Goal: Information Seeking & Learning: Find specific page/section

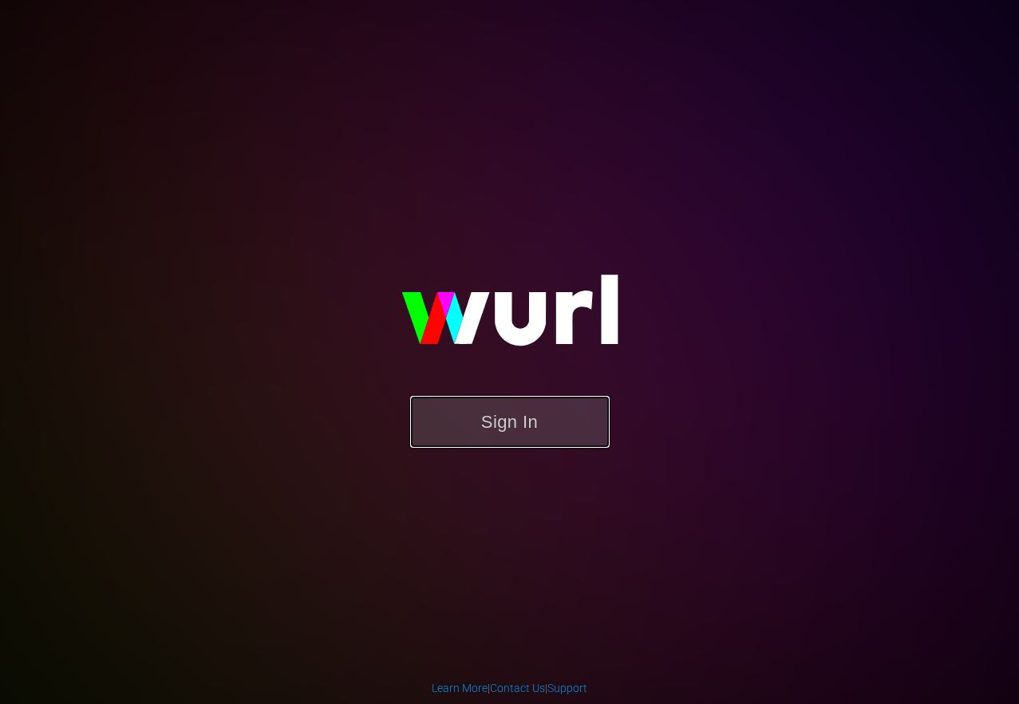
click at [522, 417] on button "Sign In" at bounding box center [510, 422] width 200 height 52
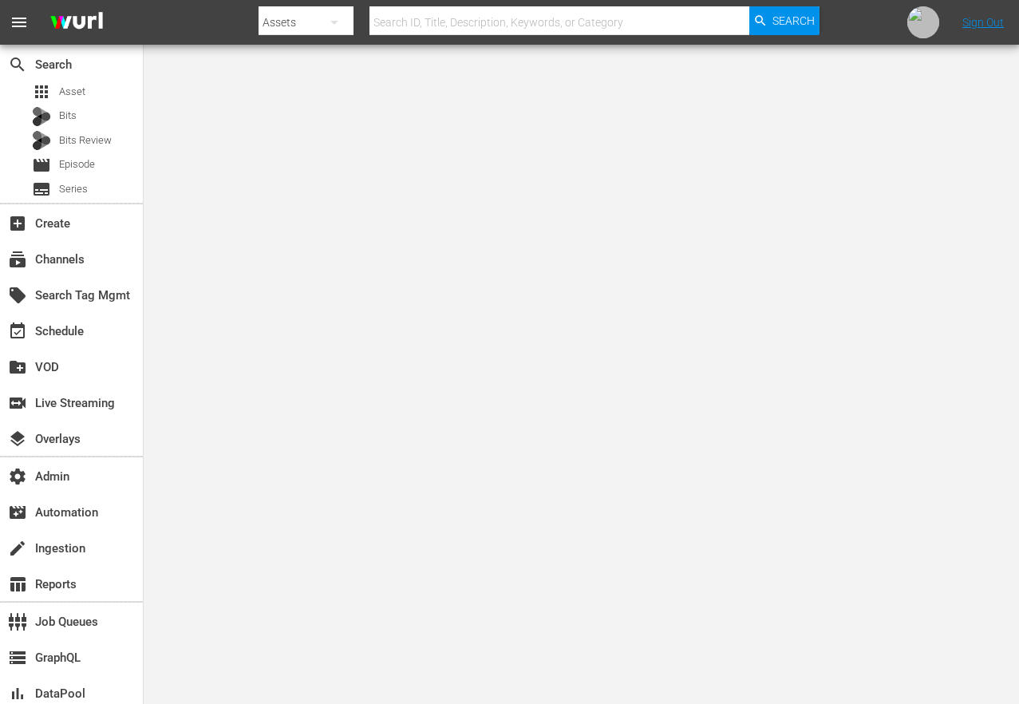
click at [354, 125] on body "menu Search By Assets Search ID, Title, Description, Keywords, or Category Sear…" at bounding box center [509, 352] width 1019 height 704
click at [75, 256] on div "subscriptions Channels" at bounding box center [44, 257] width 89 height 14
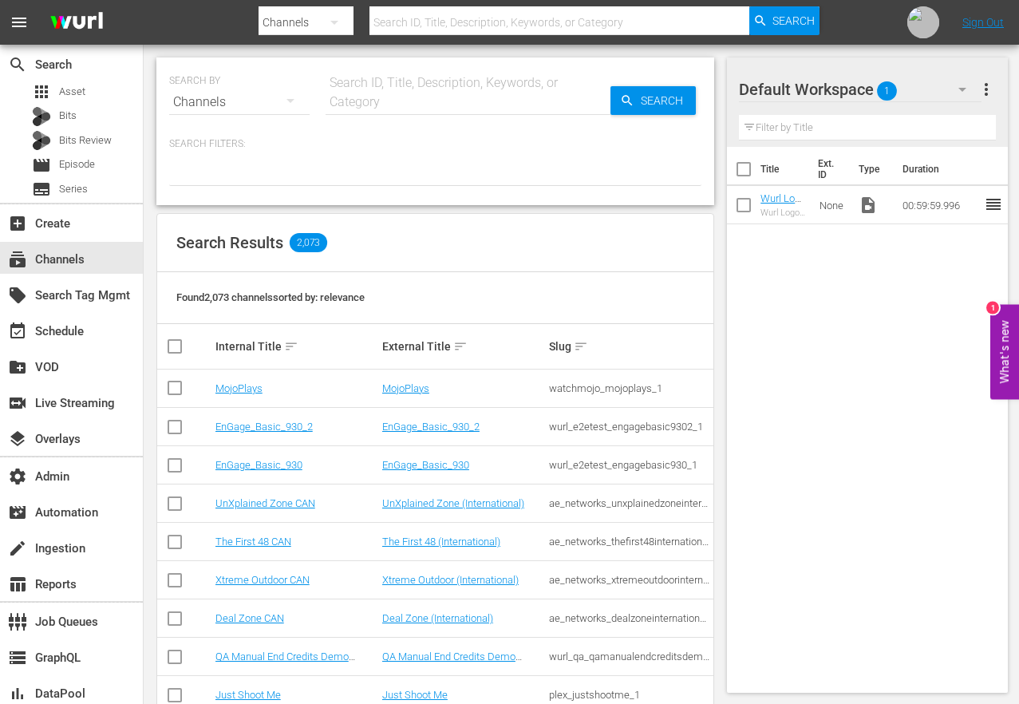
click at [358, 93] on input "text" at bounding box center [468, 102] width 285 height 38
type input "toh"
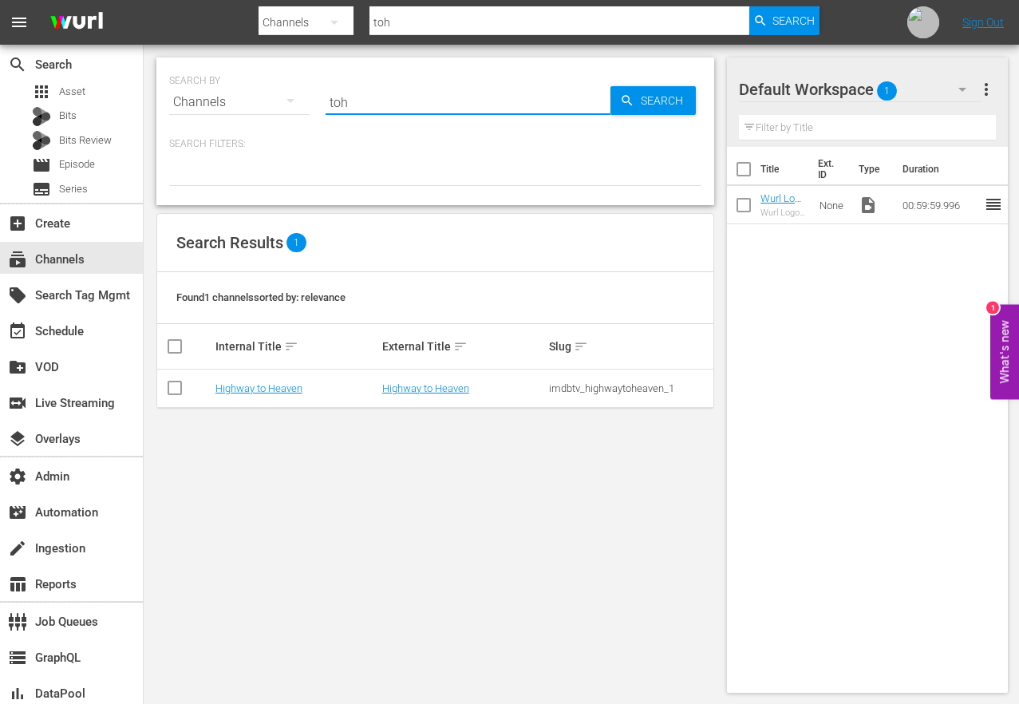
click at [374, 93] on input "toh" at bounding box center [468, 102] width 285 height 38
click at [374, 94] on input "toh" at bounding box center [468, 102] width 285 height 38
type input "this old house shorts"
click at [279, 392] on link "This Old House Shorts" at bounding box center [265, 388] width 101 height 12
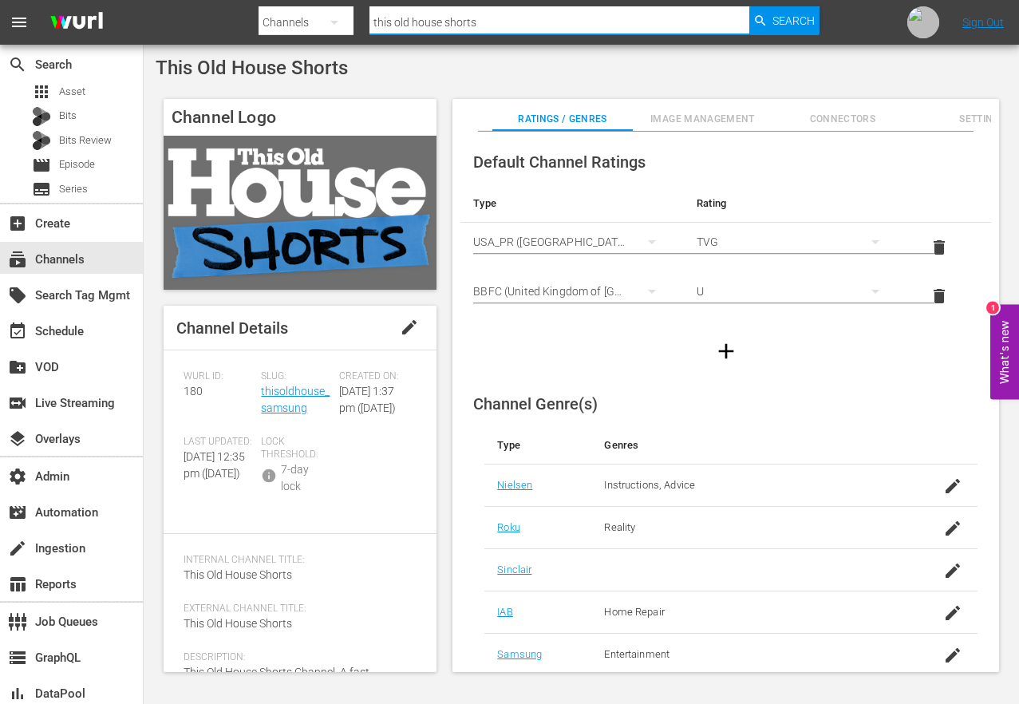
click at [433, 25] on input "this old house shorts" at bounding box center [559, 22] width 379 height 38
type input "JAIL"
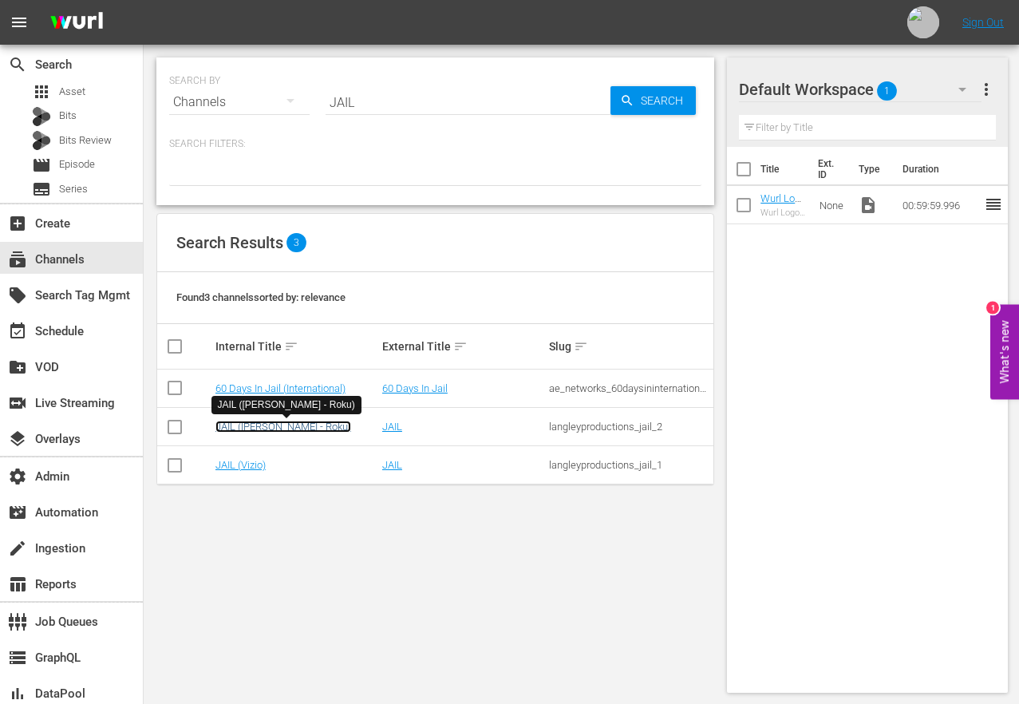
click at [268, 421] on link "JAIL ([PERSON_NAME] - Roku)" at bounding box center [283, 427] width 136 height 12
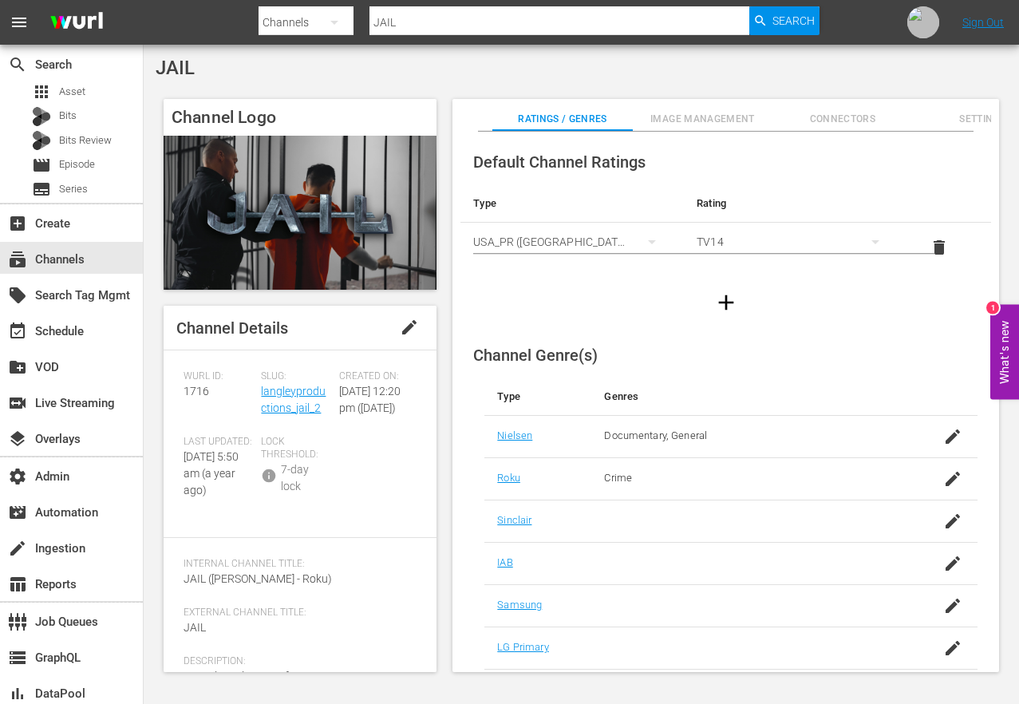
click at [413, 26] on input "JAIL" at bounding box center [559, 22] width 379 height 38
type input "PFL"
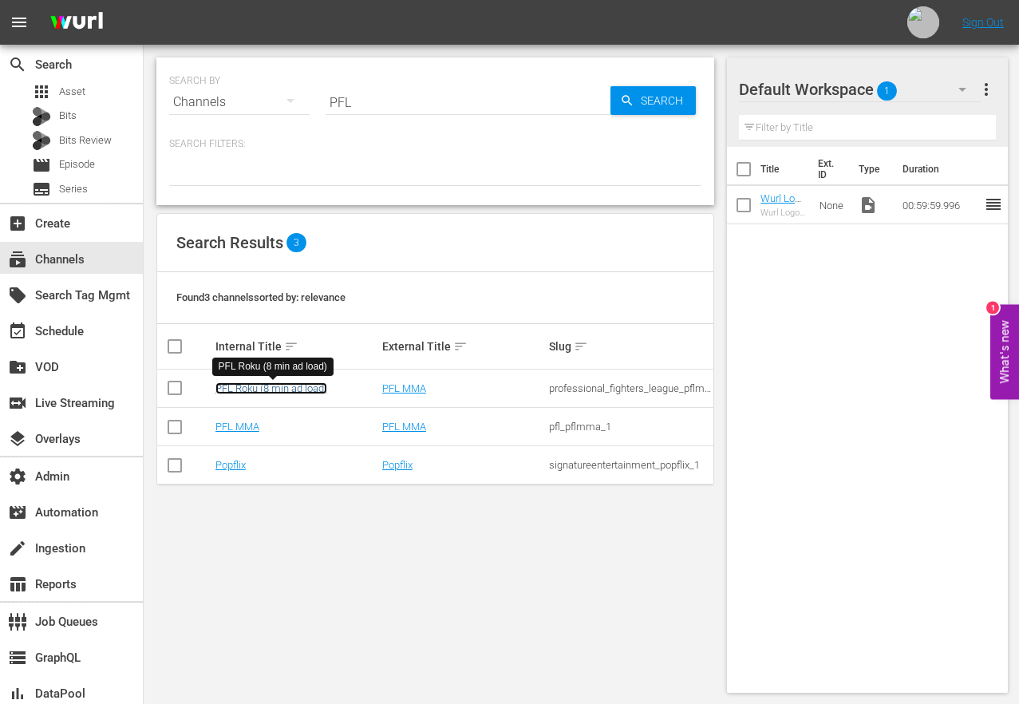
click at [245, 383] on link "PFL Roku (8 min ad load)" at bounding box center [271, 388] width 112 height 12
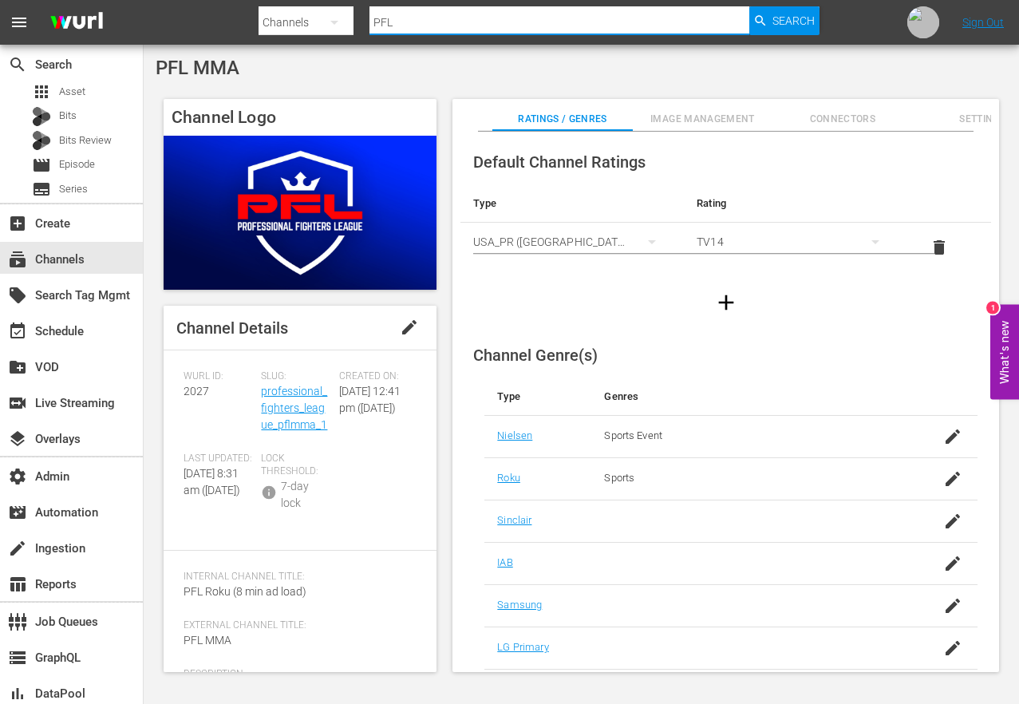
click at [414, 22] on input "PFL" at bounding box center [559, 22] width 379 height 38
type input "ANCIENT ALIENS"
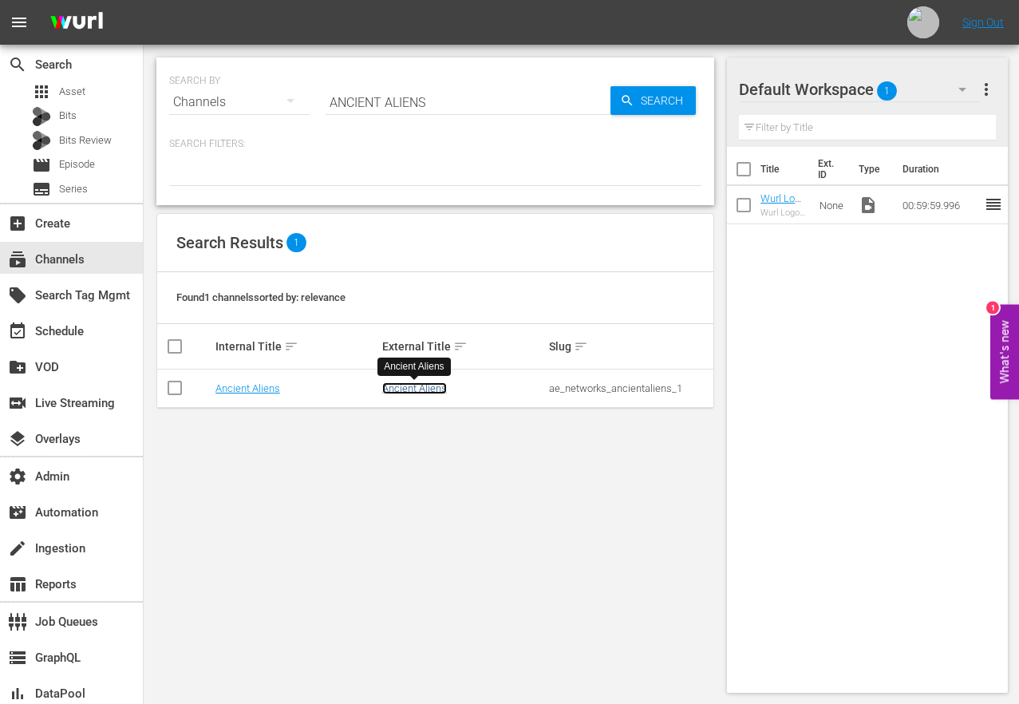
click at [413, 386] on link "Ancient Aliens" at bounding box center [414, 388] width 65 height 12
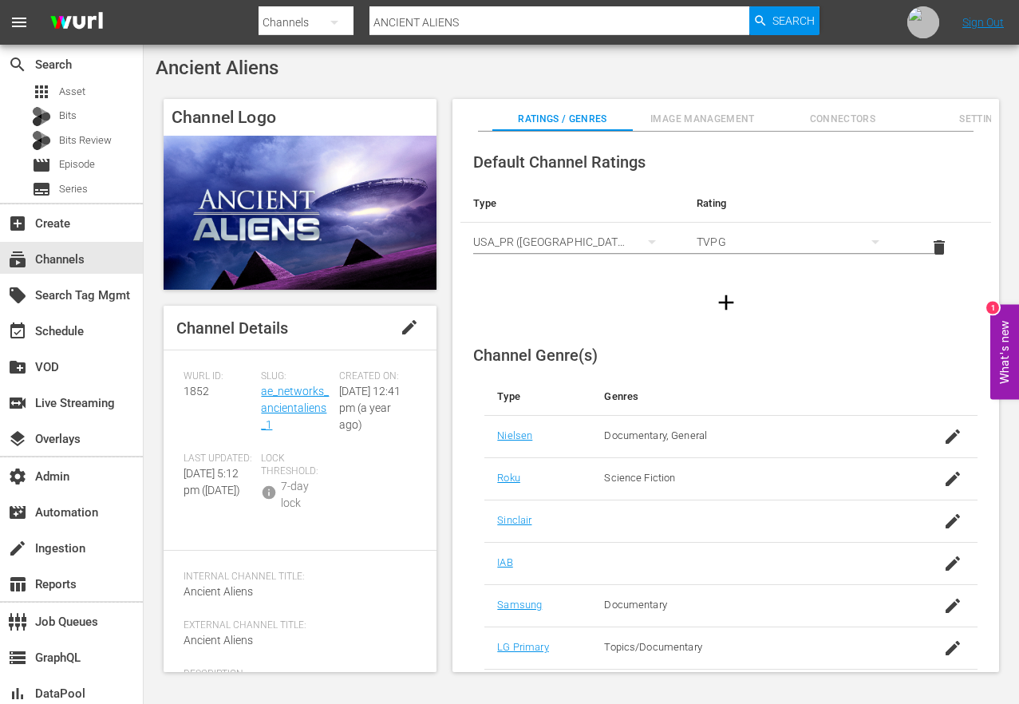
click at [492, 14] on input "ANCIENT ALIENS" at bounding box center [559, 22] width 379 height 38
type input "FIRST 48"
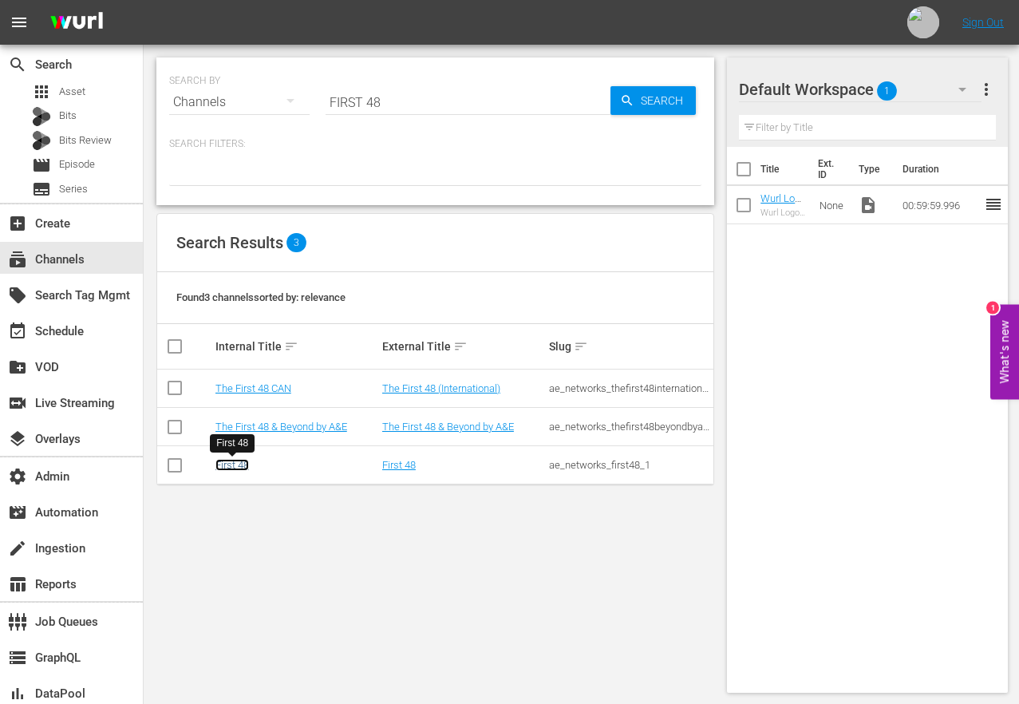
click at [233, 467] on link "First 48" at bounding box center [232, 465] width 34 height 12
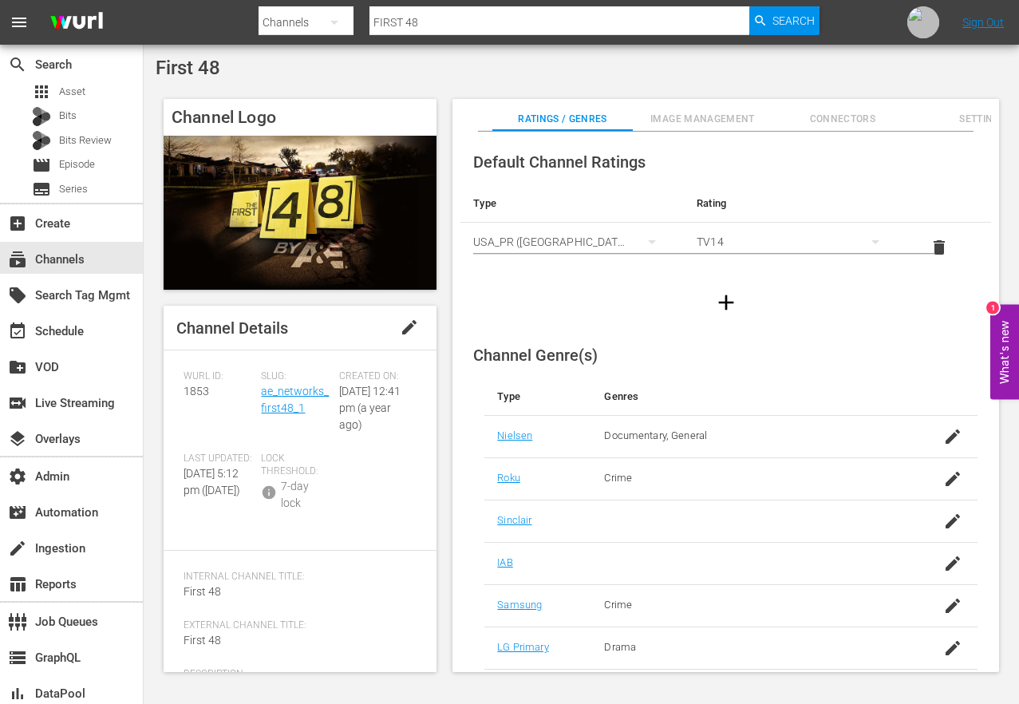
click at [460, 24] on input "FIRST 48" at bounding box center [559, 22] width 379 height 38
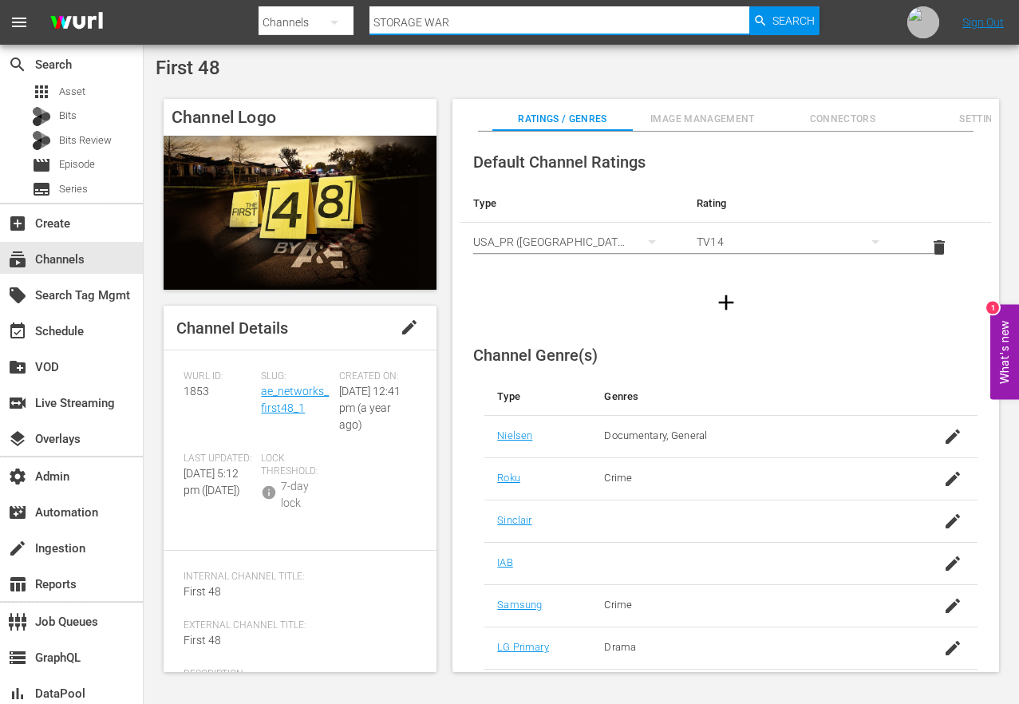
type input "STORAGE WARS"
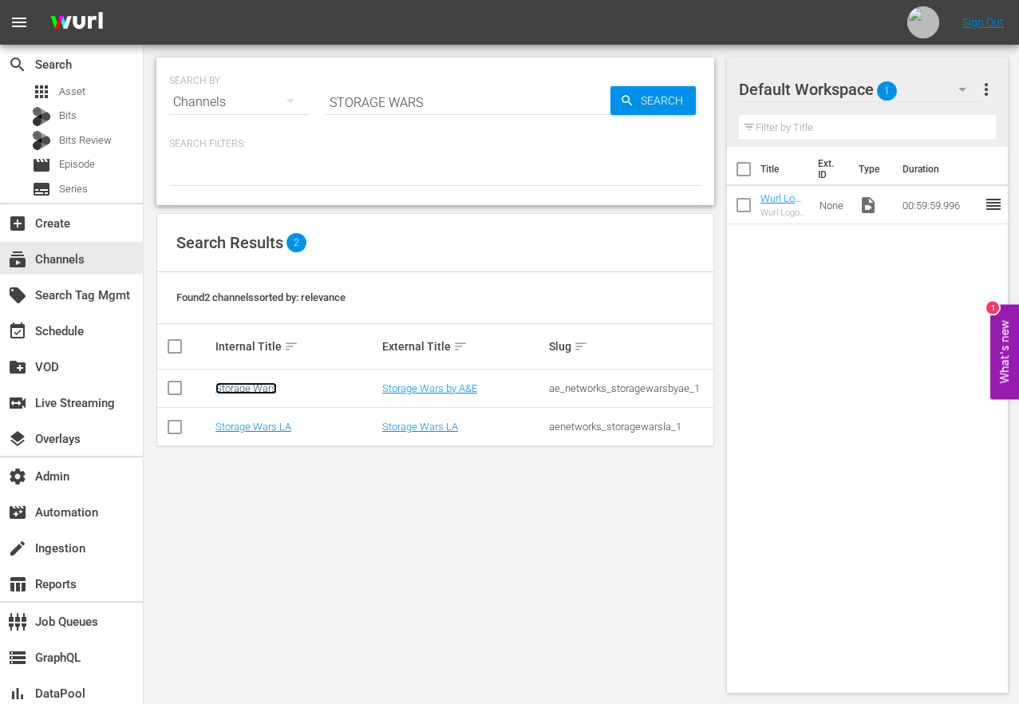
click at [250, 389] on link "Storage Wars" at bounding box center [245, 388] width 61 height 12
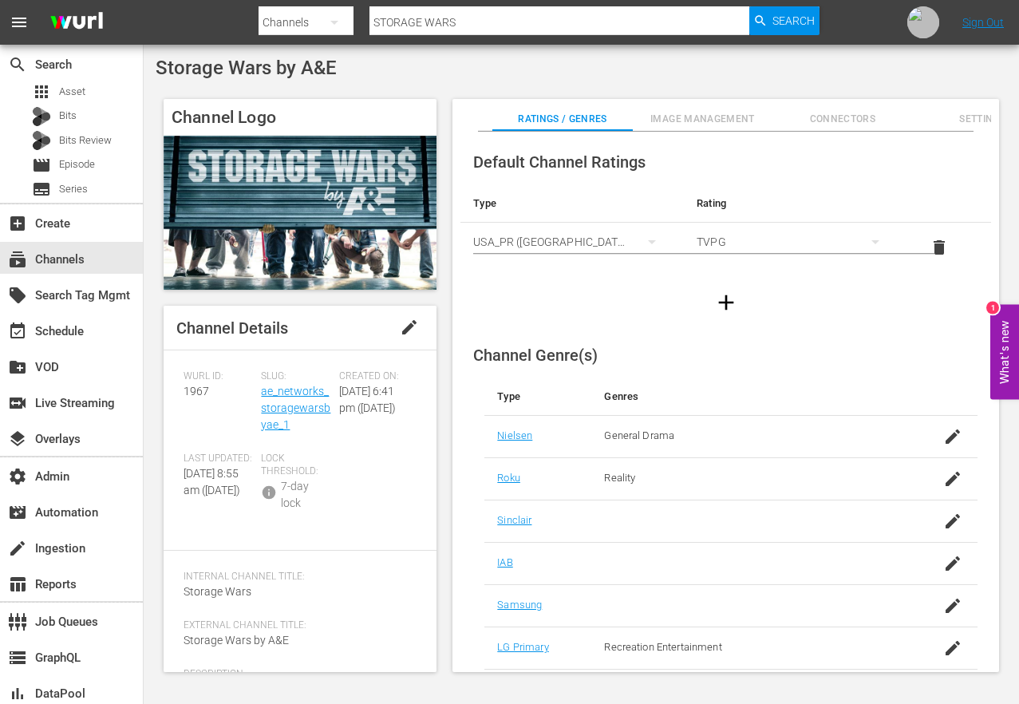
click at [451, 6] on div at bounding box center [539, 4] width 560 height 3
click at [449, 18] on input "STORAGE WARS" at bounding box center [559, 22] width 379 height 38
click at [449, 19] on input "STORAGE WARS" at bounding box center [559, 22] width 379 height 38
type input "MONSTER JAM"
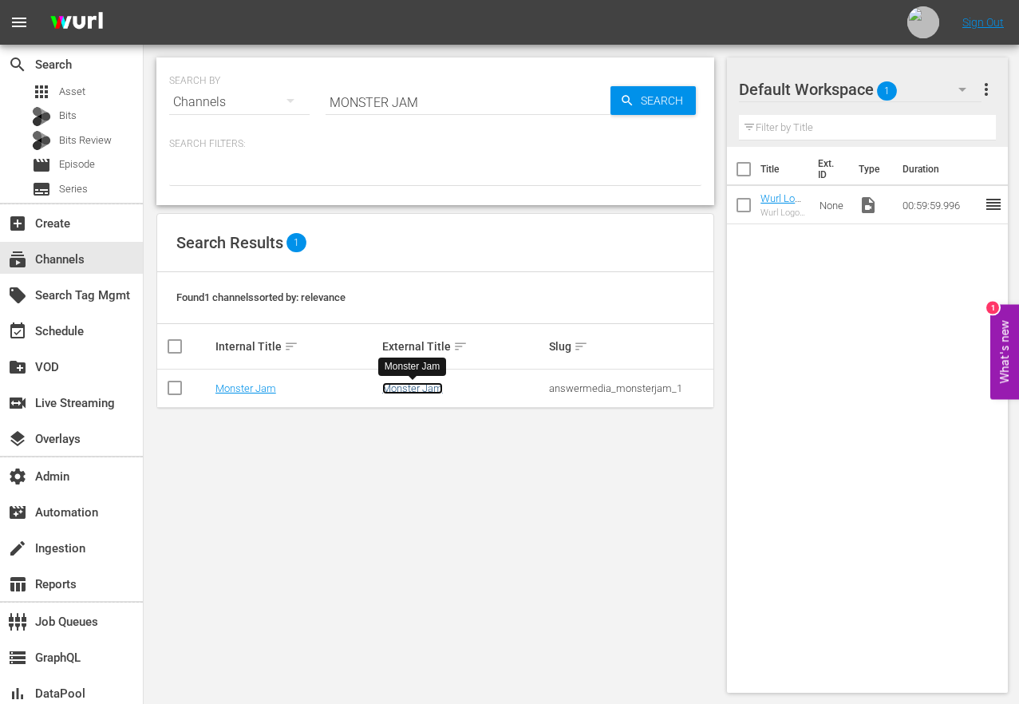
click at [392, 388] on link "Monster Jam" at bounding box center [412, 388] width 61 height 12
click at [258, 388] on link "Monster Jam" at bounding box center [245, 388] width 61 height 12
click at [380, 94] on input "MONSTER JAM" at bounding box center [468, 102] width 285 height 38
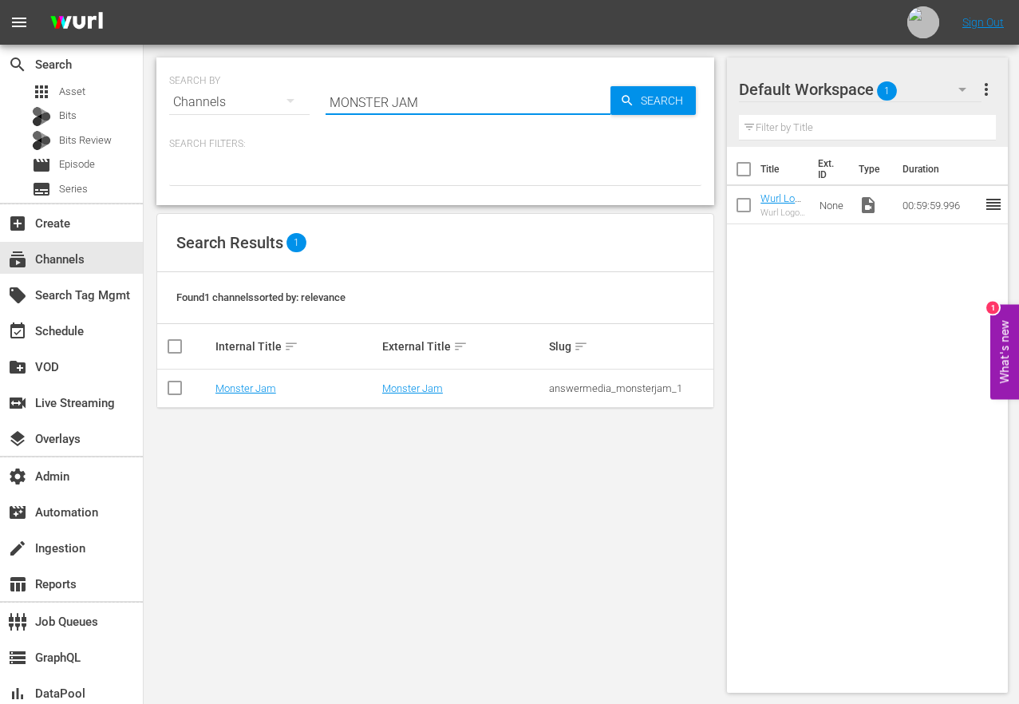
paste input "Lore Ips Dolor Sitame CONS ADI ELI Seddoei Tempor Incid 67 UTL Etdolore Magnaal…"
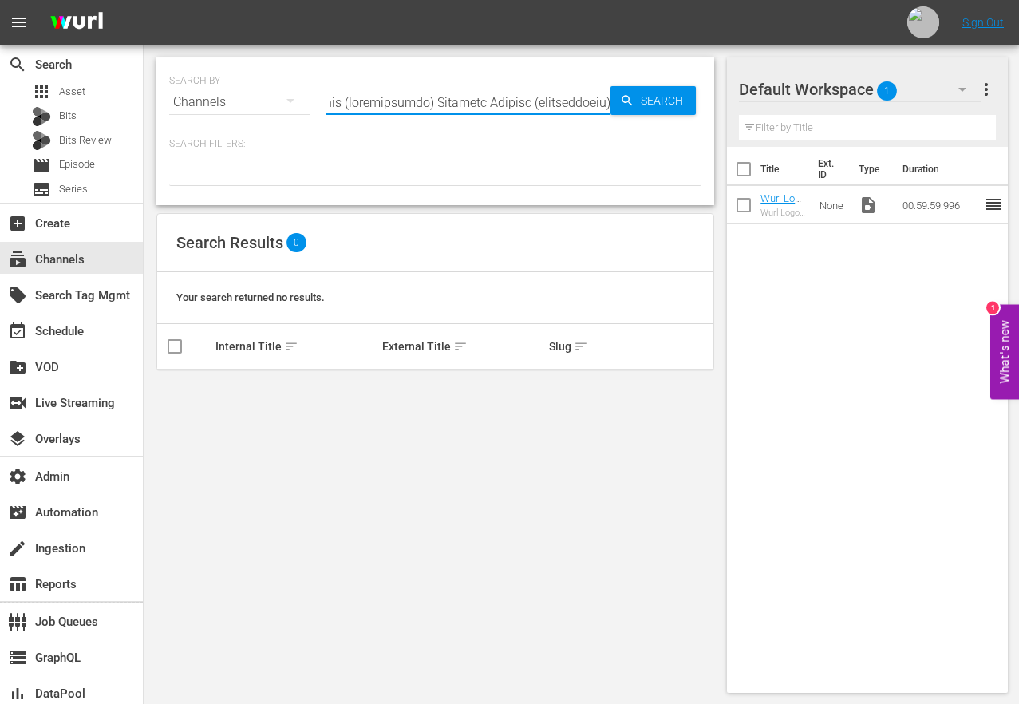
click at [535, 89] on input "text" at bounding box center [468, 102] width 285 height 38
click at [363, 108] on input "dr [PERSON_NAME]" at bounding box center [468, 102] width 285 height 38
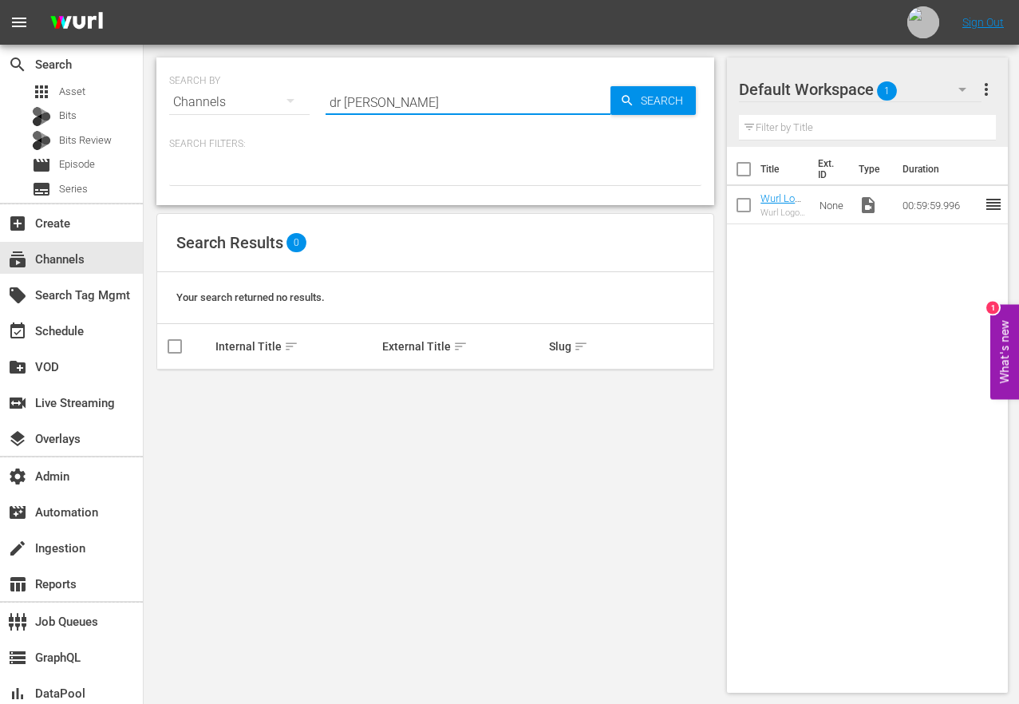
click at [363, 108] on input "dr [PERSON_NAME]" at bounding box center [468, 102] width 285 height 38
type input "Dr. Phil"
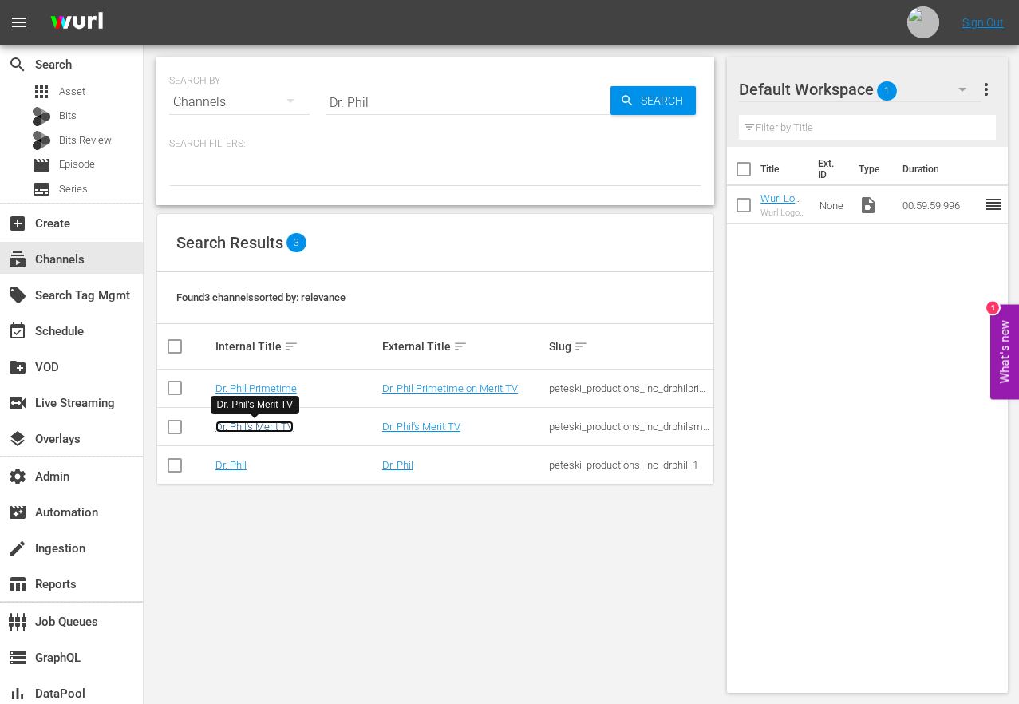
click at [255, 429] on link "Dr. Phil's Merit TV" at bounding box center [254, 427] width 78 height 12
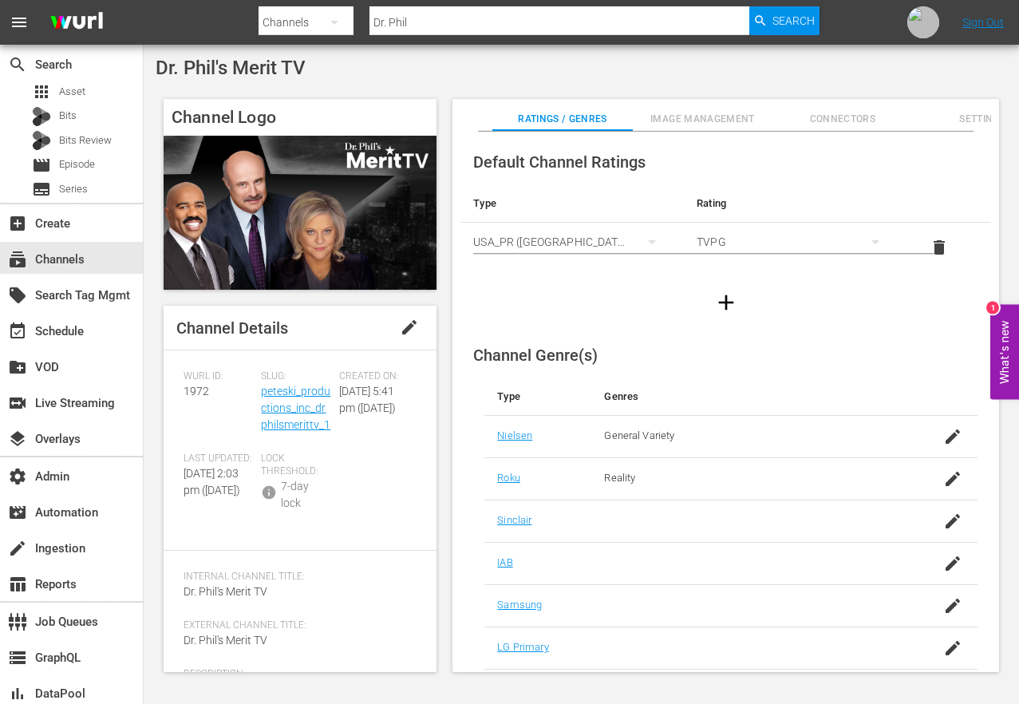
click at [385, 531] on div "[PERSON_NAME] ID: 1972 Slug: peteski_productions_inc_drphilsmerittv_1 Created O…" at bounding box center [300, 450] width 233 height 160
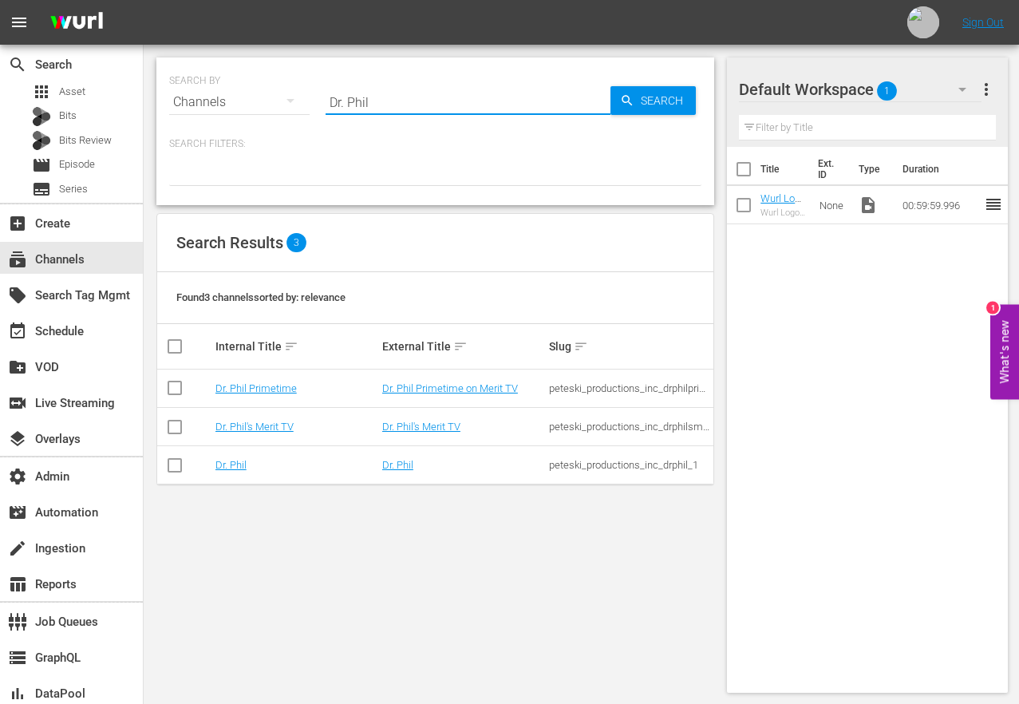
click at [419, 95] on input "Dr. Phil" at bounding box center [468, 102] width 285 height 38
click at [419, 96] on input "Dr. Phil" at bounding box center [468, 102] width 285 height 38
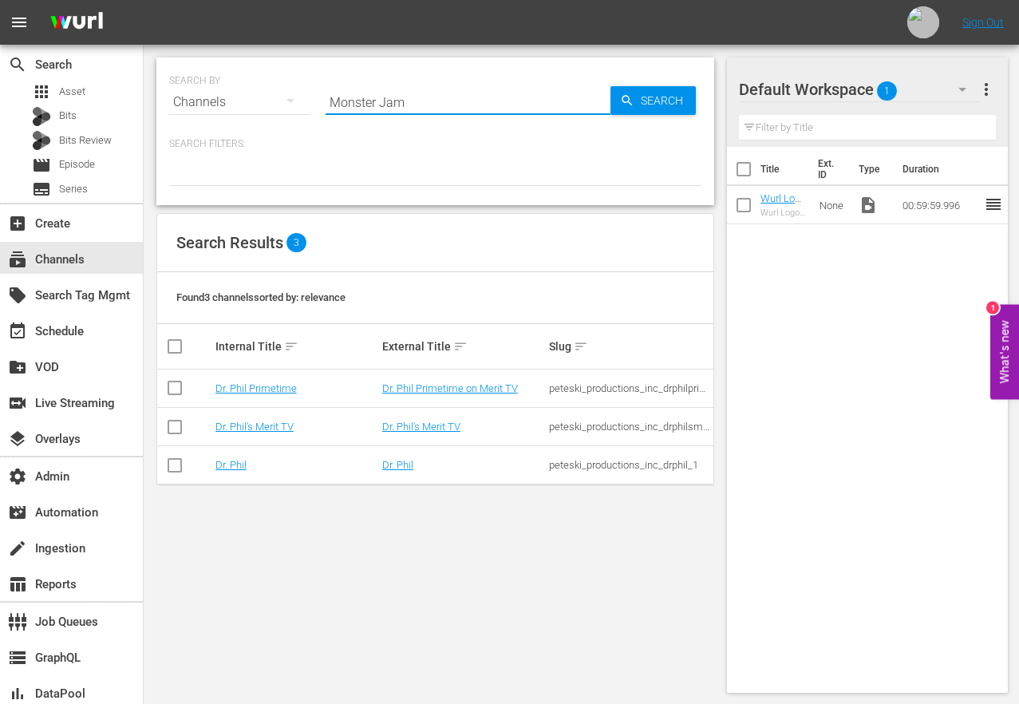
type input "Monster Jam"
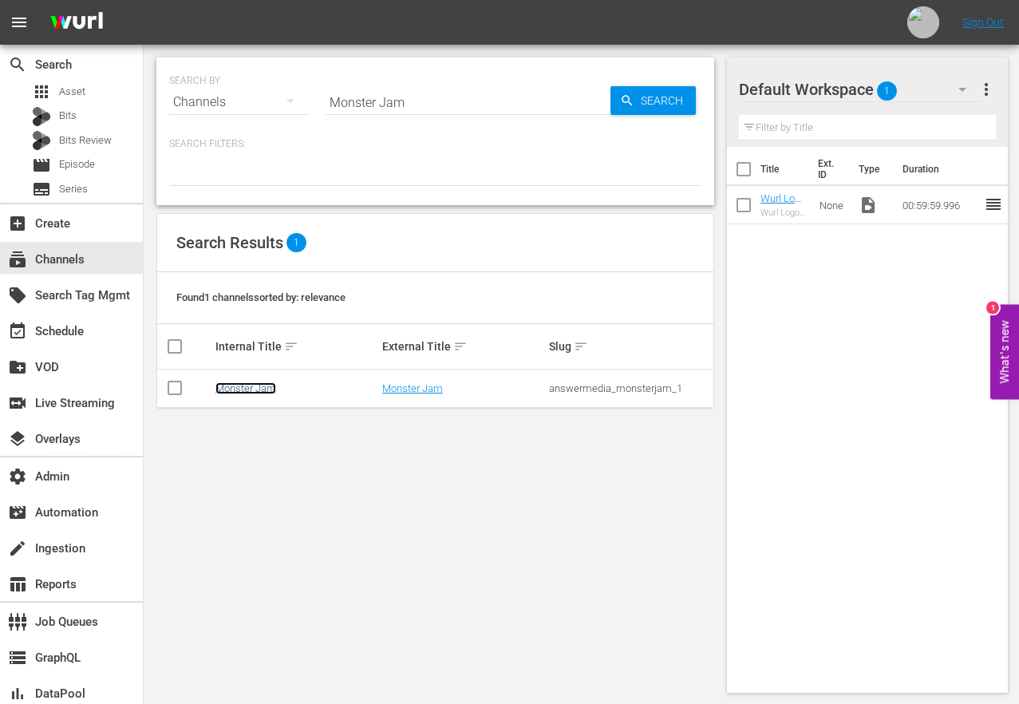
click at [238, 383] on link "Monster Jam" at bounding box center [245, 388] width 61 height 12
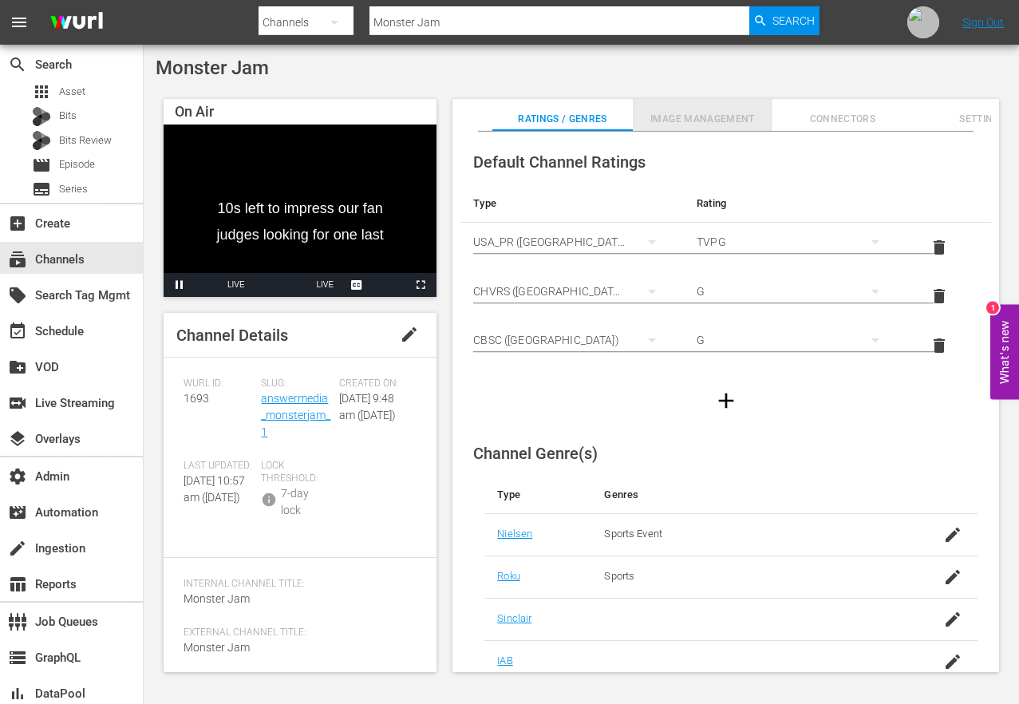
click at [709, 116] on span "Image Management" at bounding box center [703, 119] width 140 height 17
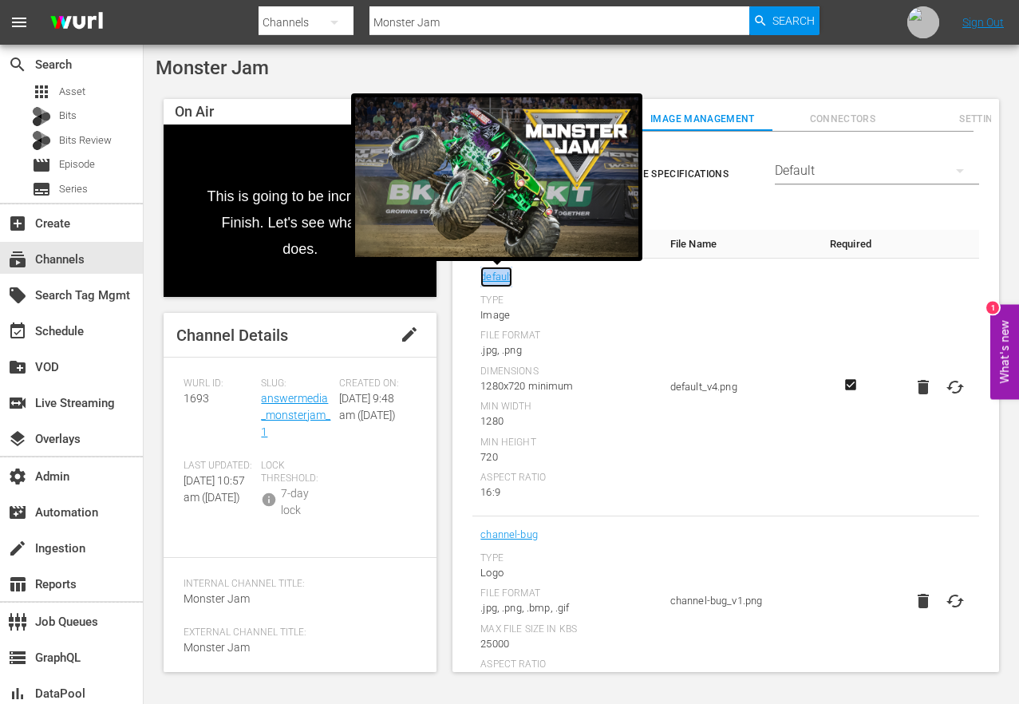
click at [495, 275] on link "default" at bounding box center [496, 277] width 32 height 21
